Goal: Information Seeking & Learning: Learn about a topic

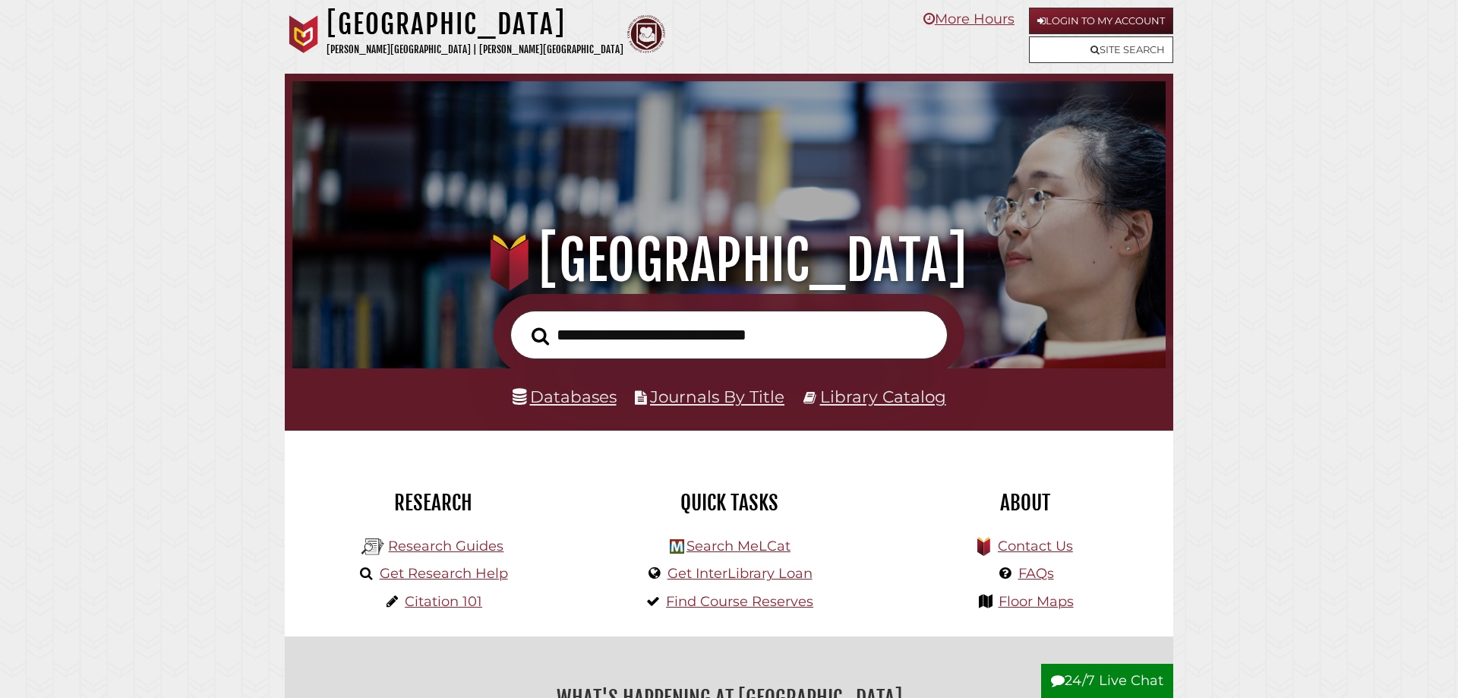
scroll to position [288, 865]
type input "*********"
click at [524, 323] on button "Search" at bounding box center [540, 336] width 33 height 27
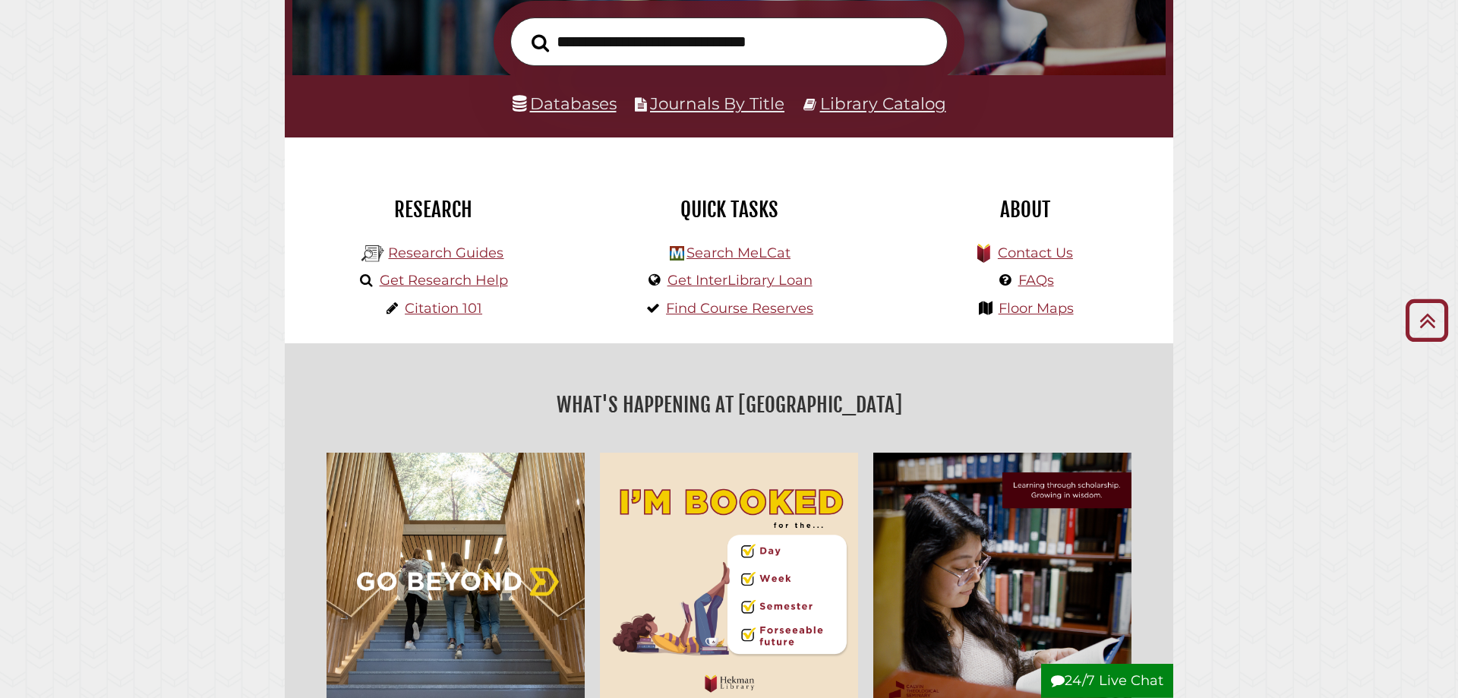
scroll to position [232, 0]
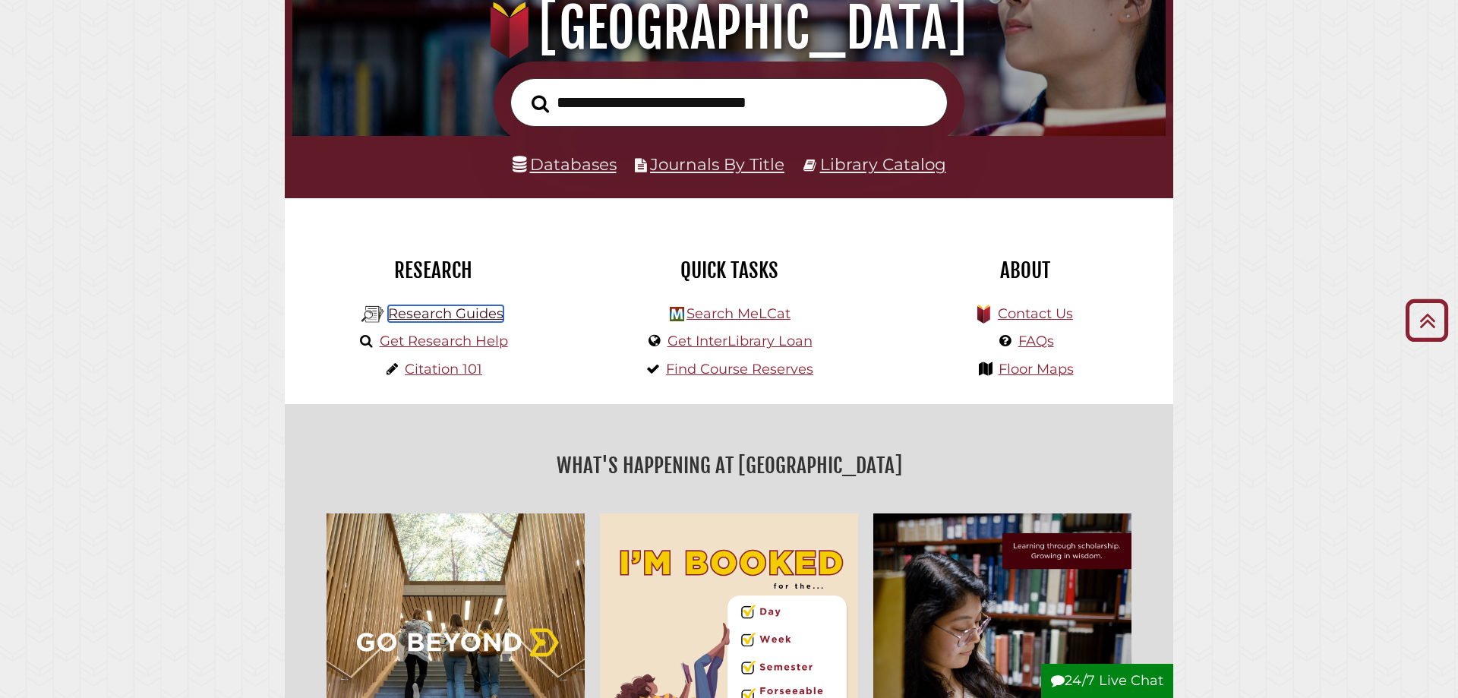
click at [452, 314] on link "Research Guides" at bounding box center [445, 313] width 115 height 17
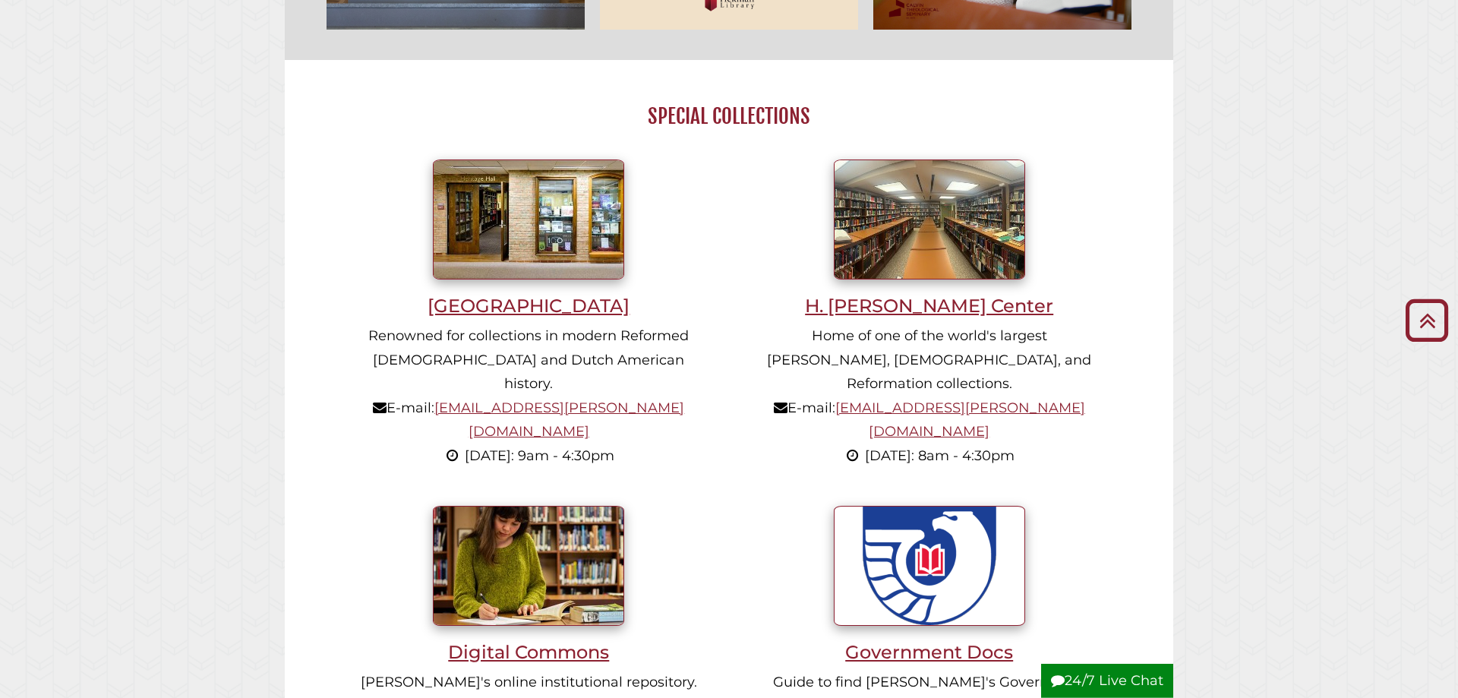
scroll to position [1007, 0]
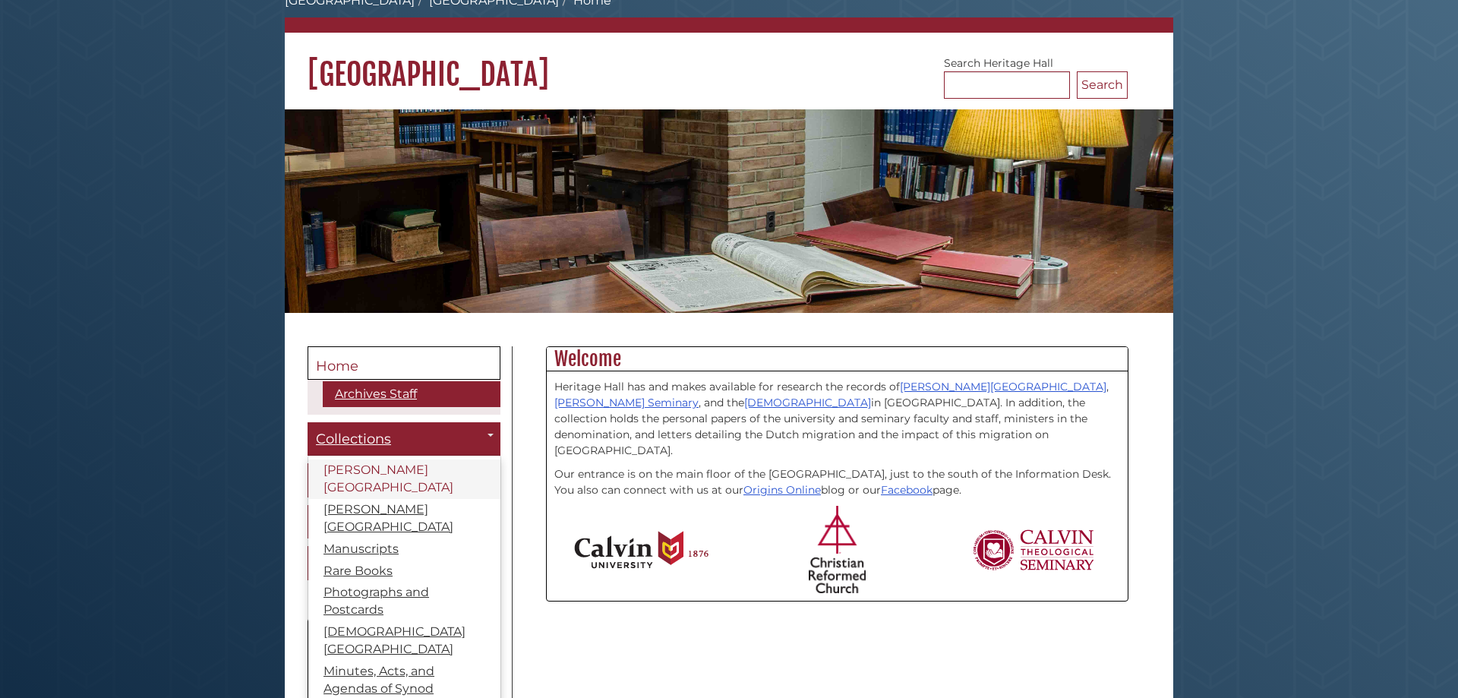
scroll to position [155, 0]
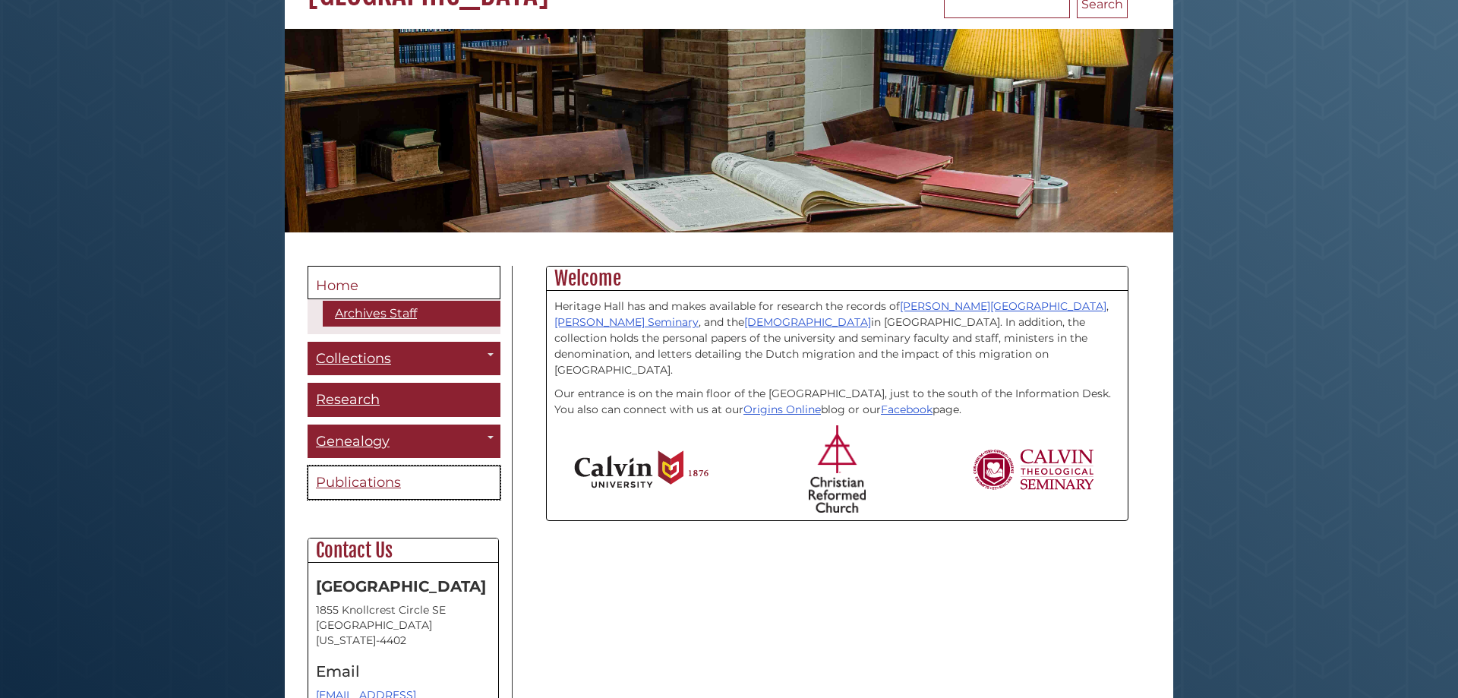
click at [393, 479] on span "Publications" at bounding box center [358, 482] width 85 height 17
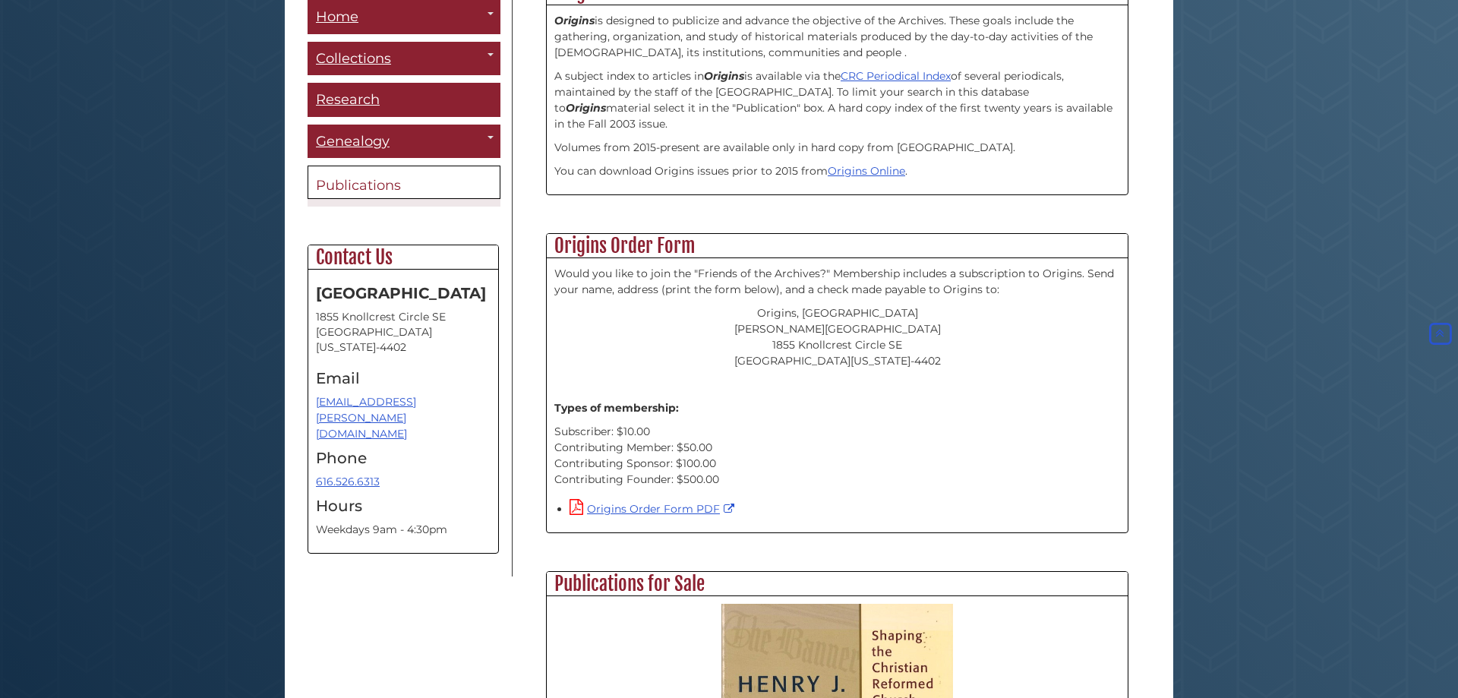
scroll to position [131, 0]
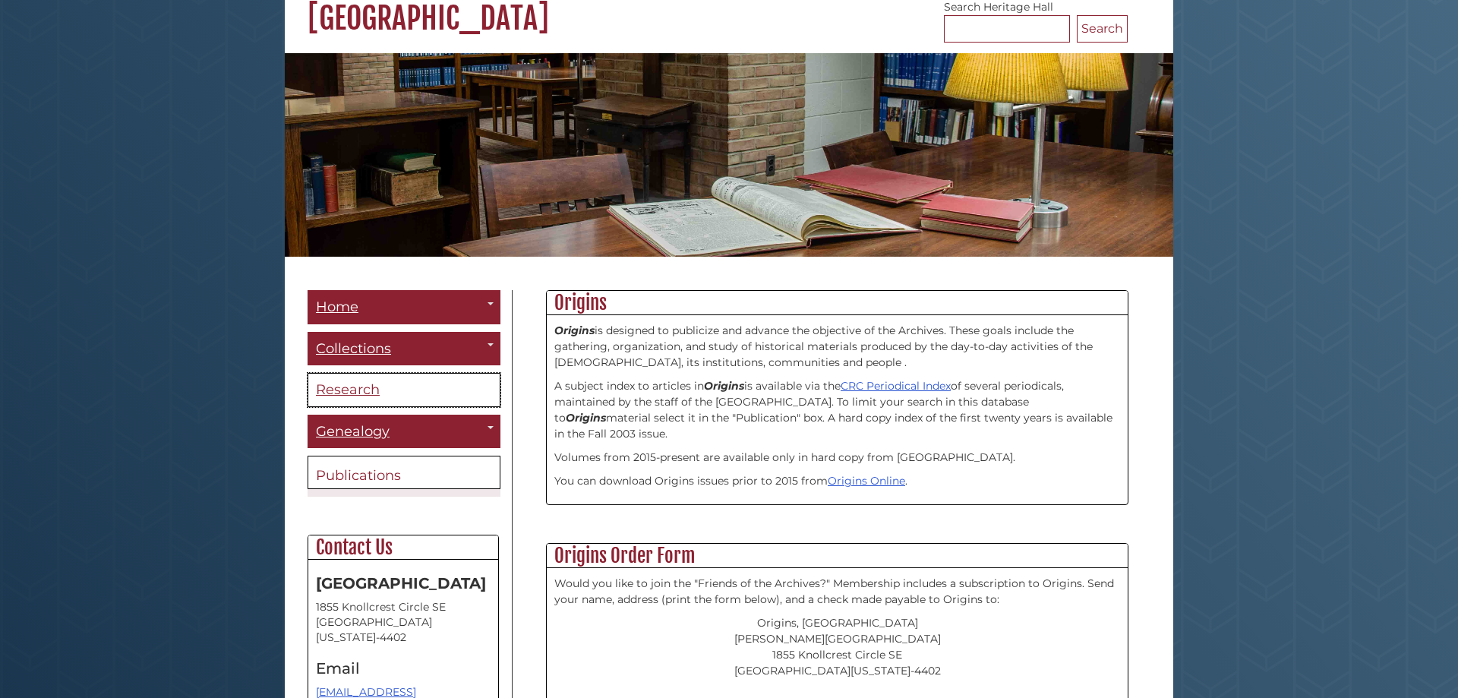
click at [414, 392] on link "Research" at bounding box center [403, 390] width 193 height 34
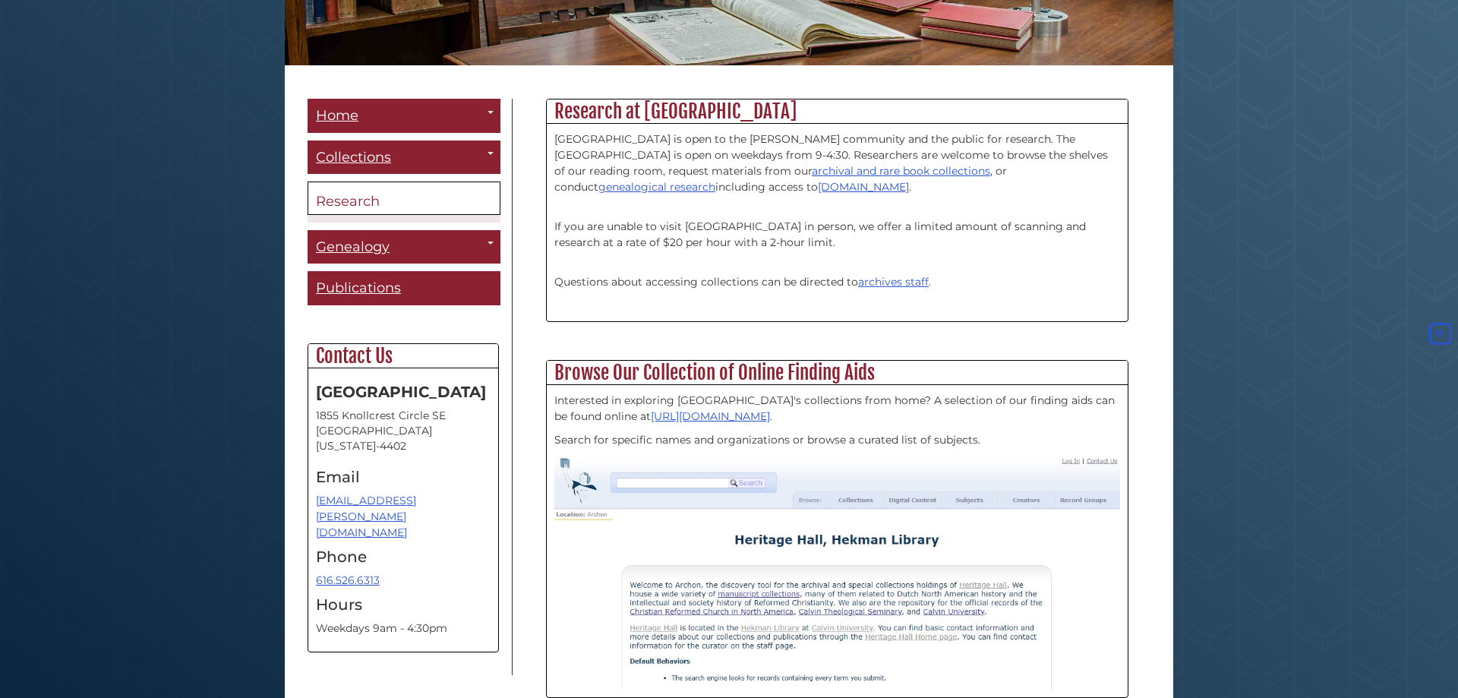
scroll to position [430, 0]
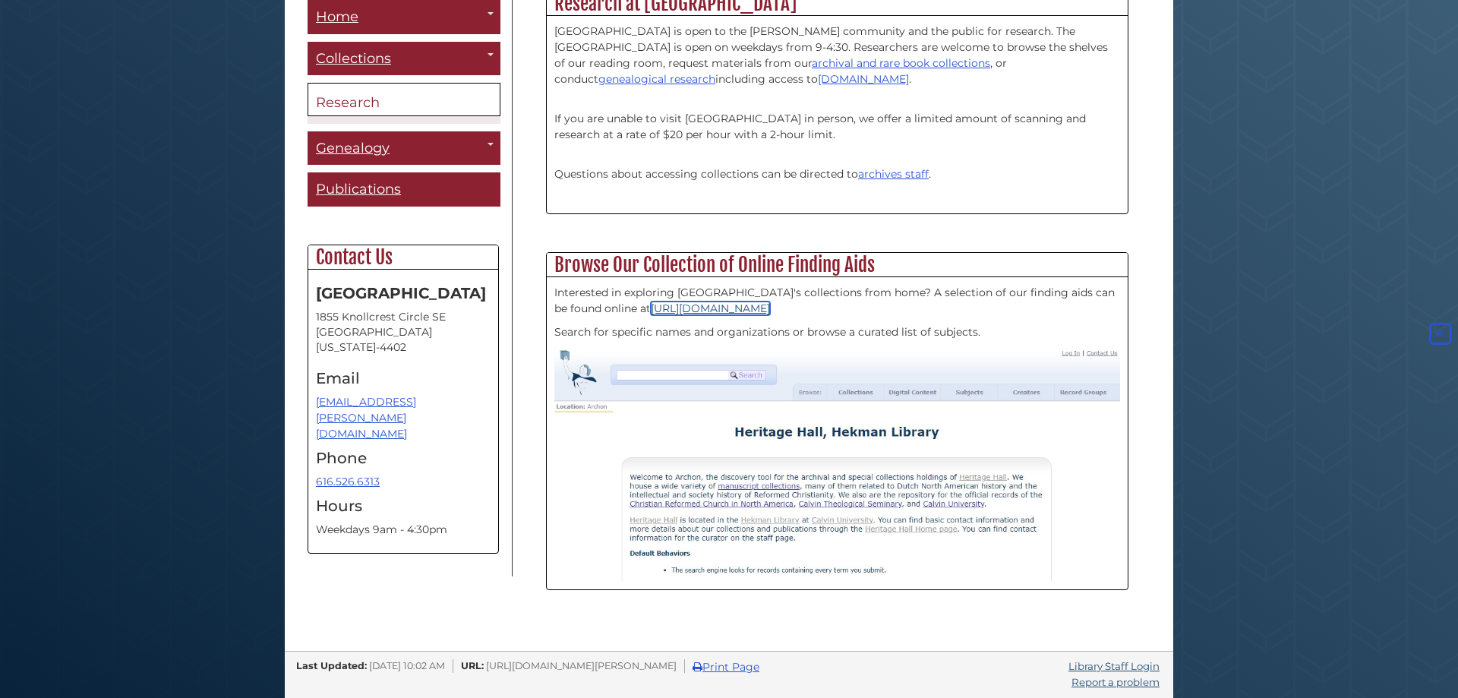
click at [698, 309] on link "[URL][DOMAIN_NAME]" at bounding box center [710, 308] width 119 height 14
